Goal: Navigation & Orientation: Understand site structure

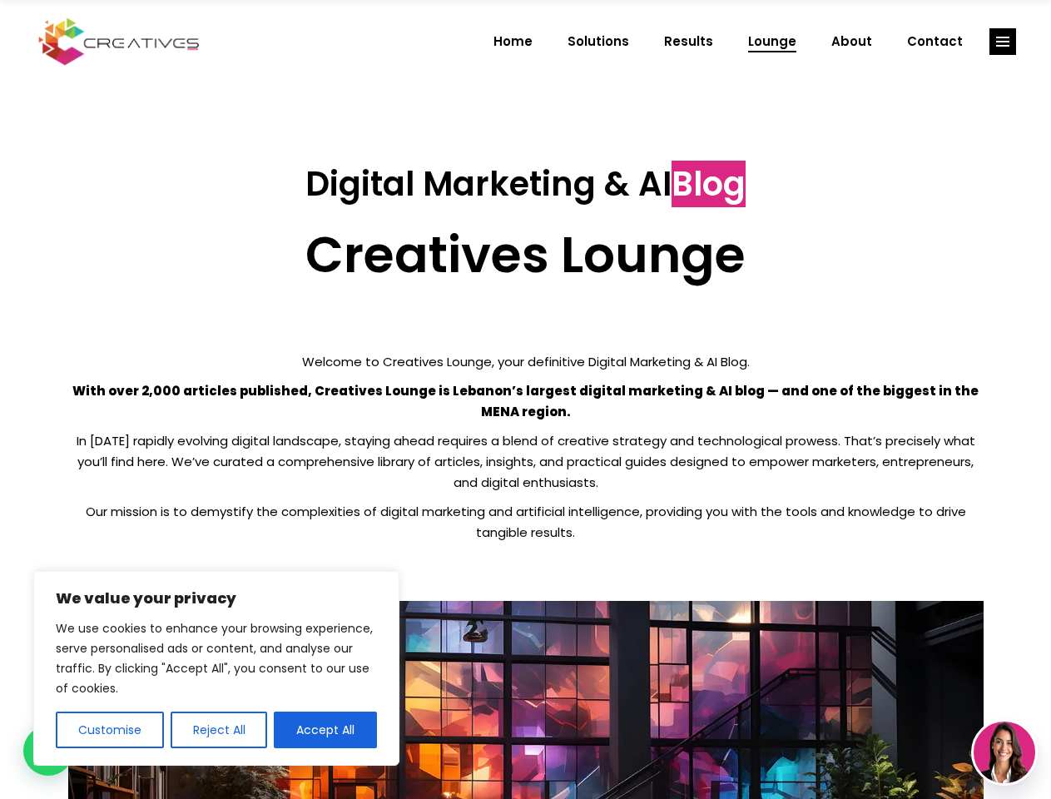
click at [525, 400] on p "With over 2,000 articles published, Creatives Lounge is Lebanon’s largest digit…" at bounding box center [526, 401] width 916 height 42
click at [109, 730] on button "Customise" at bounding box center [110, 730] width 108 height 37
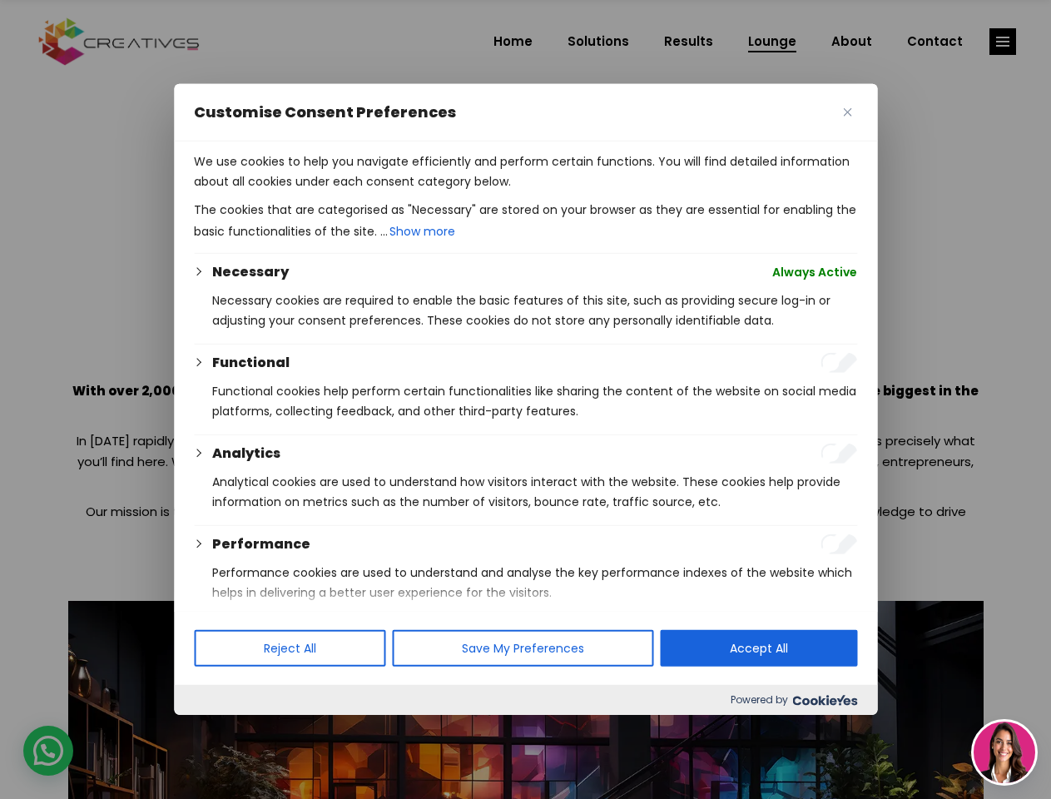
click at [218, 730] on div at bounding box center [525, 399] width 1051 height 799
click at [326, 191] on p "We use cookies to help you navigate efficiently and perform certain functions. …" at bounding box center [526, 172] width 664 height 40
click at [1003, 42] on div at bounding box center [525, 399] width 1051 height 799
click at [1005, 753] on img at bounding box center [1005, 753] width 62 height 62
